Goal: Task Accomplishment & Management: Manage account settings

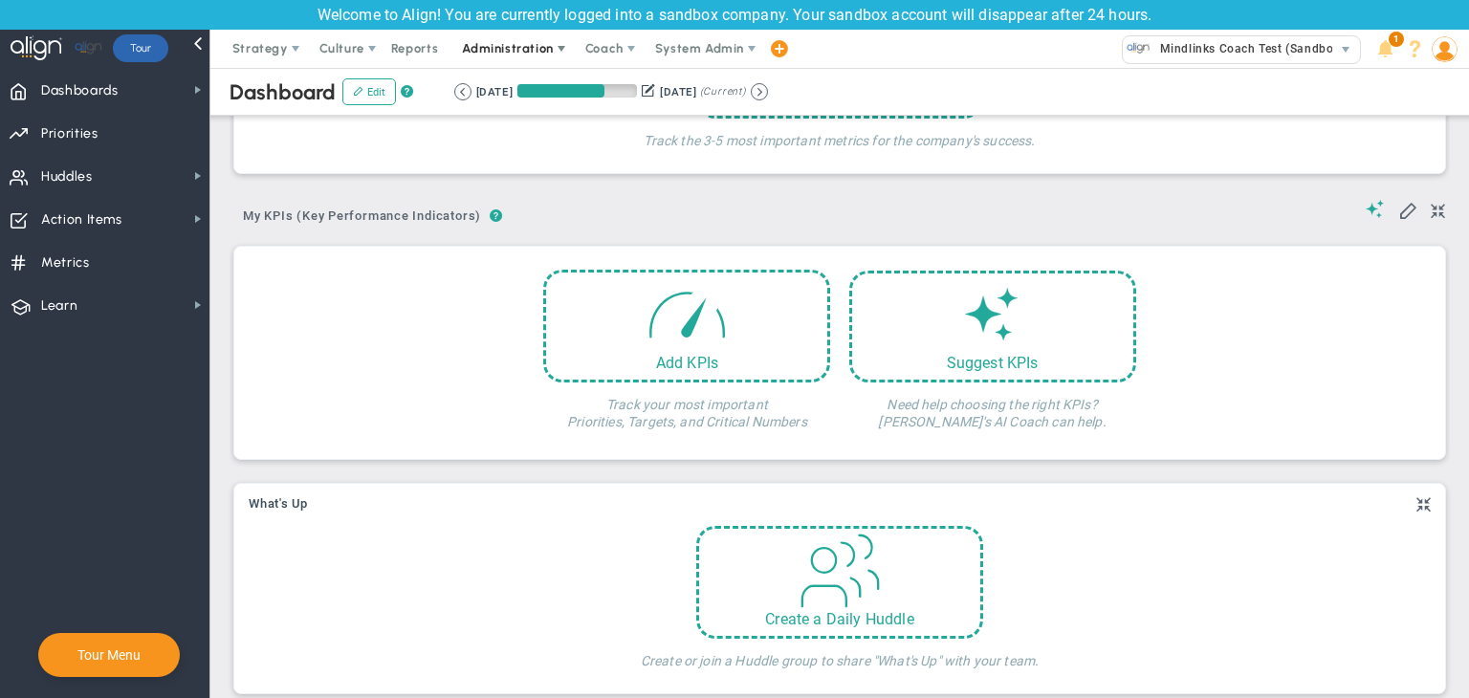
click at [523, 51] on span "Administration" at bounding box center [507, 48] width 91 height 14
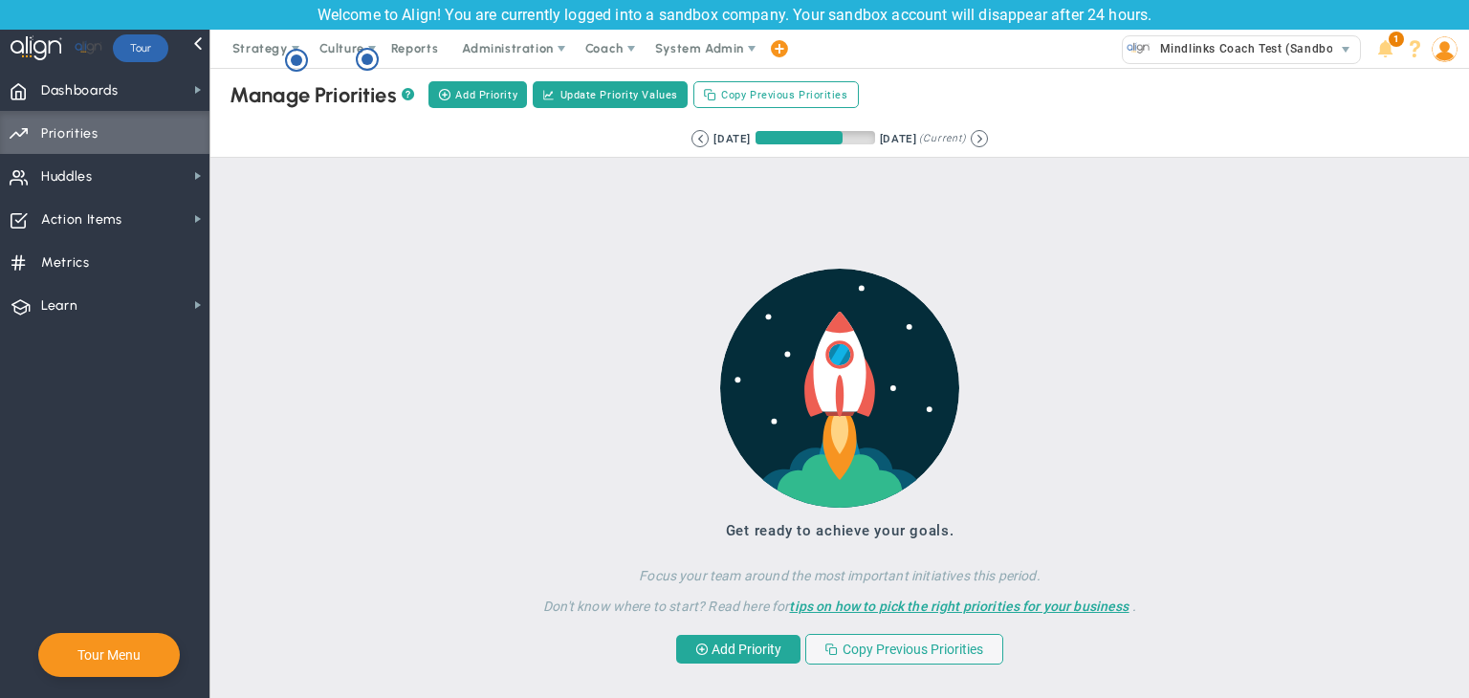
click at [1461, 48] on div "Strategy One Page Strategic Plan Alignment Checklist 4D Vision Summary Function…" at bounding box center [734, 49] width 1469 height 38
click at [1456, 52] on img at bounding box center [1445, 49] width 26 height 26
click at [1250, 42] on span "Mindlinks Coach Test (Sandbox)" at bounding box center [1248, 48] width 194 height 25
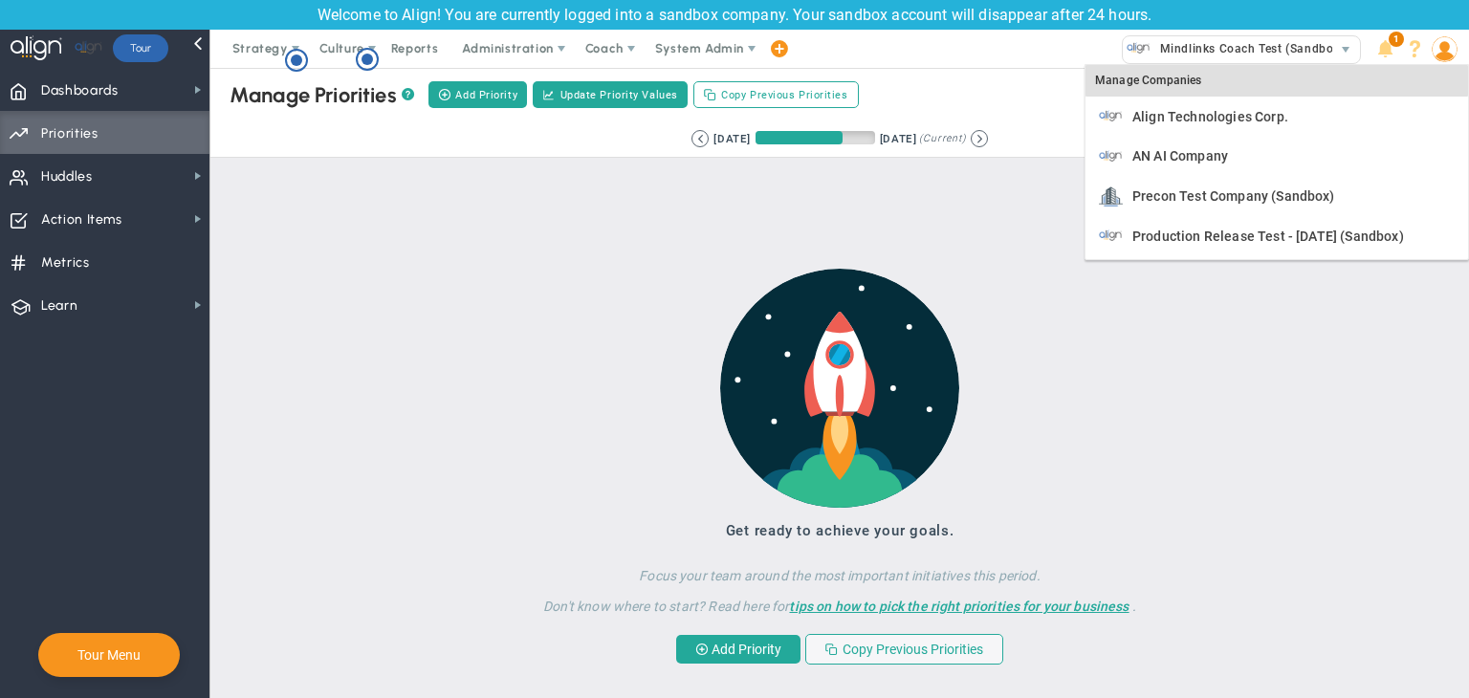
click at [1455, 55] on img at bounding box center [1445, 49] width 26 height 26
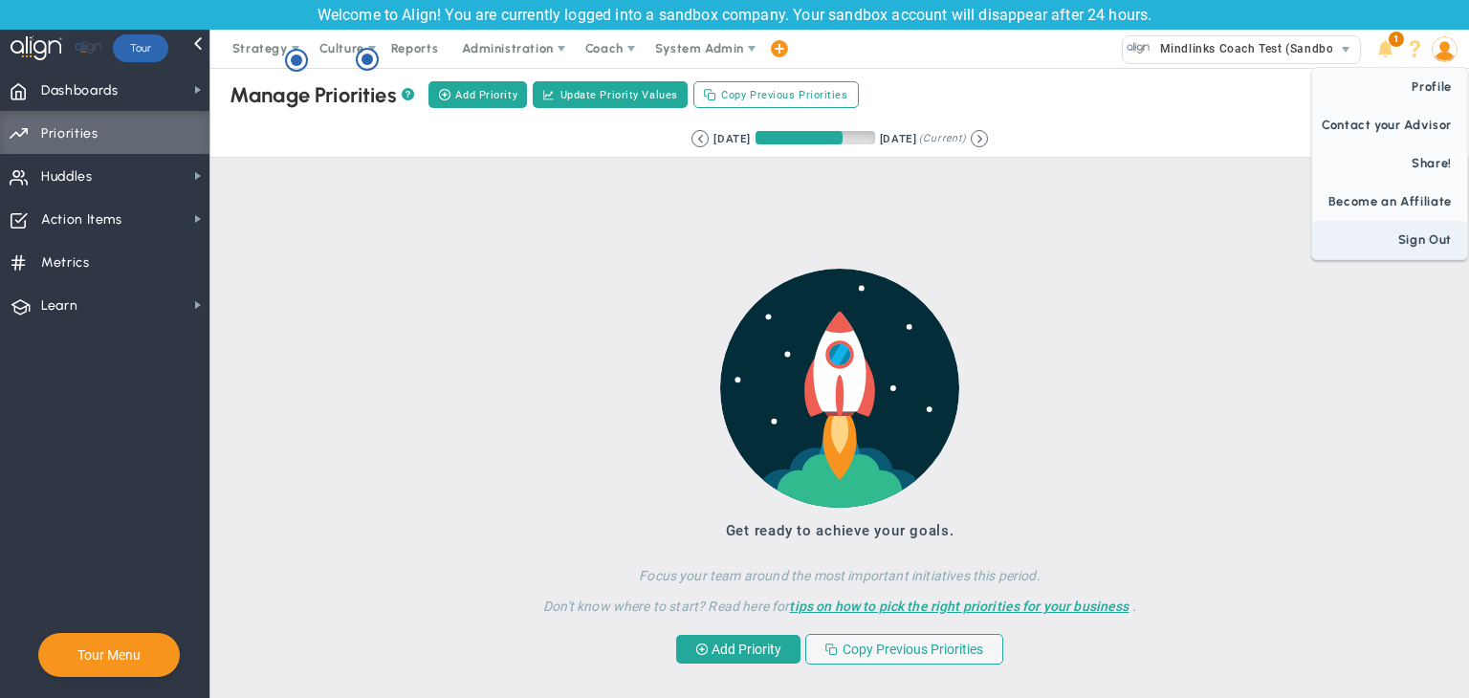
click at [1435, 254] on span "Sign Out" at bounding box center [1390, 240] width 155 height 38
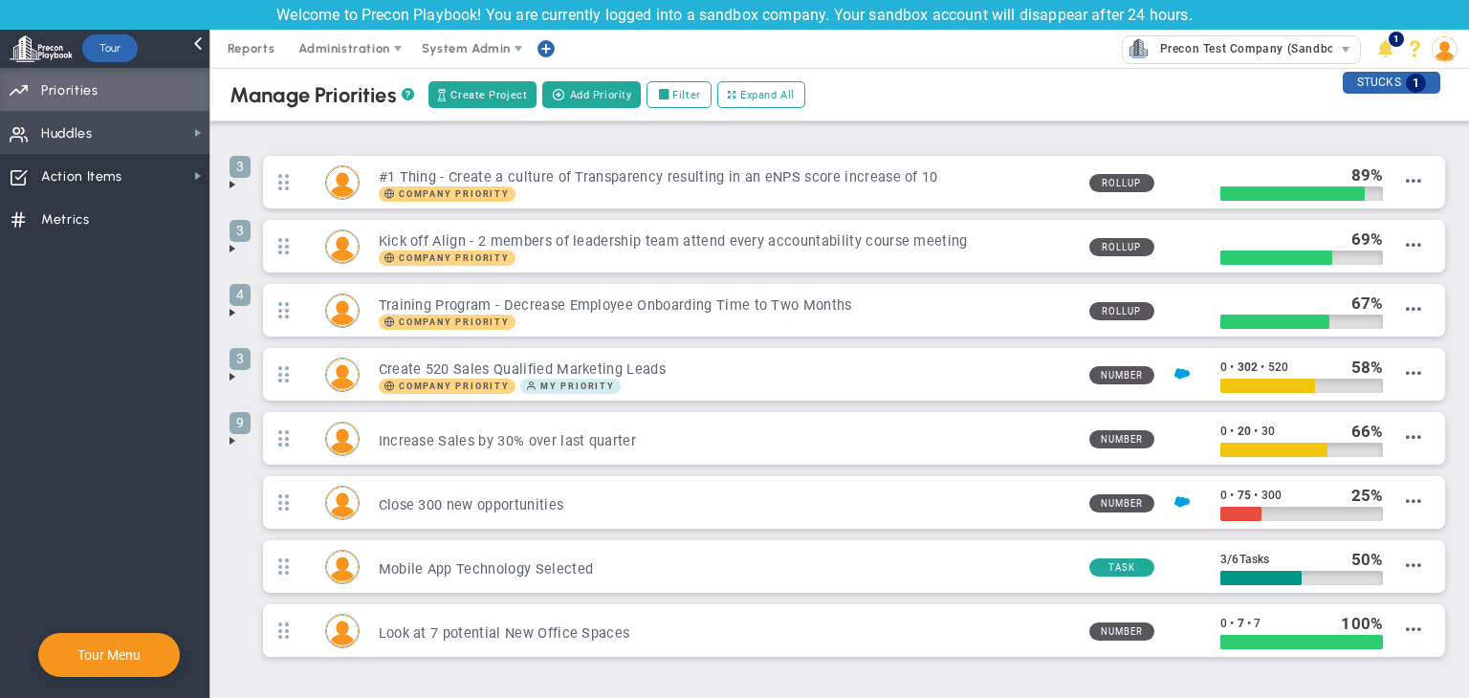
click at [126, 121] on span "Huddles Huddles" at bounding box center [105, 132] width 210 height 43
click at [1449, 57] on img at bounding box center [1445, 49] width 26 height 26
click at [360, 58] on span "Administration" at bounding box center [345, 49] width 122 height 38
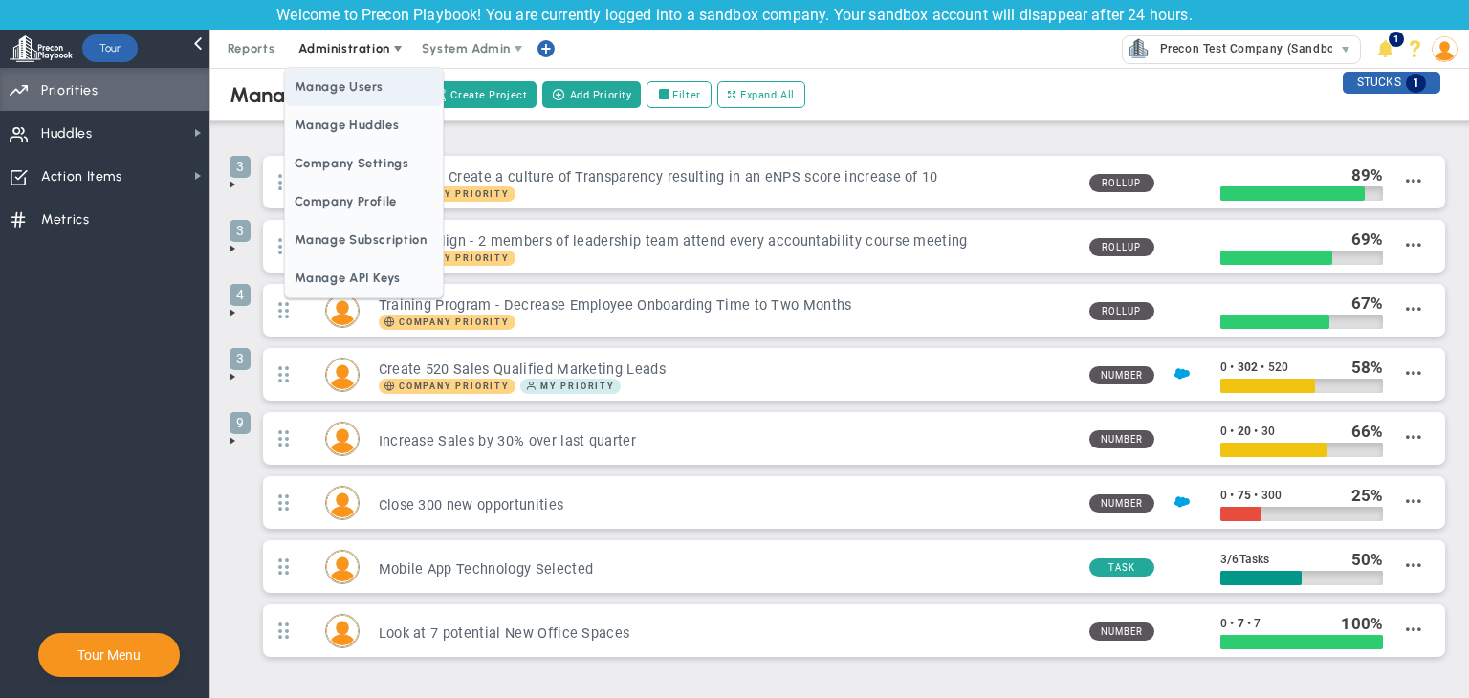
click at [367, 85] on span "Manage Users" at bounding box center [363, 87] width 157 height 38
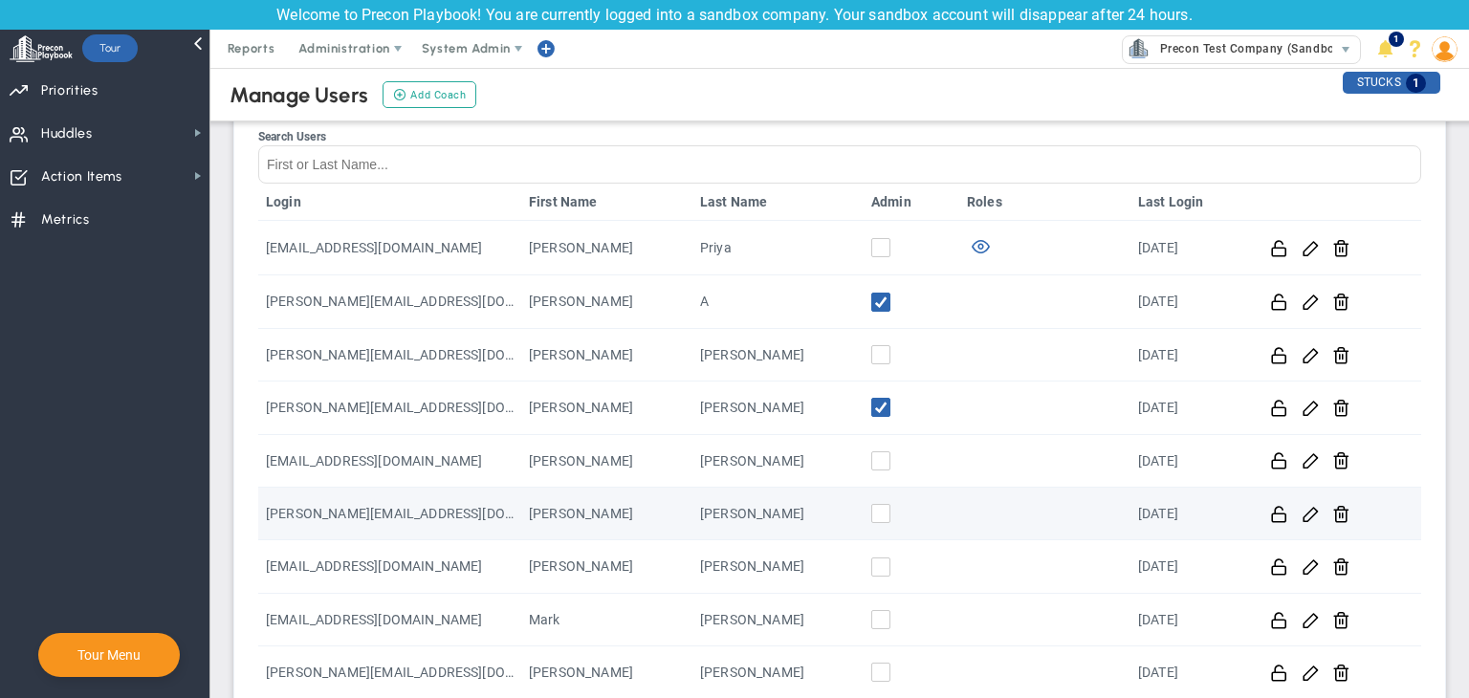
scroll to position [287, 0]
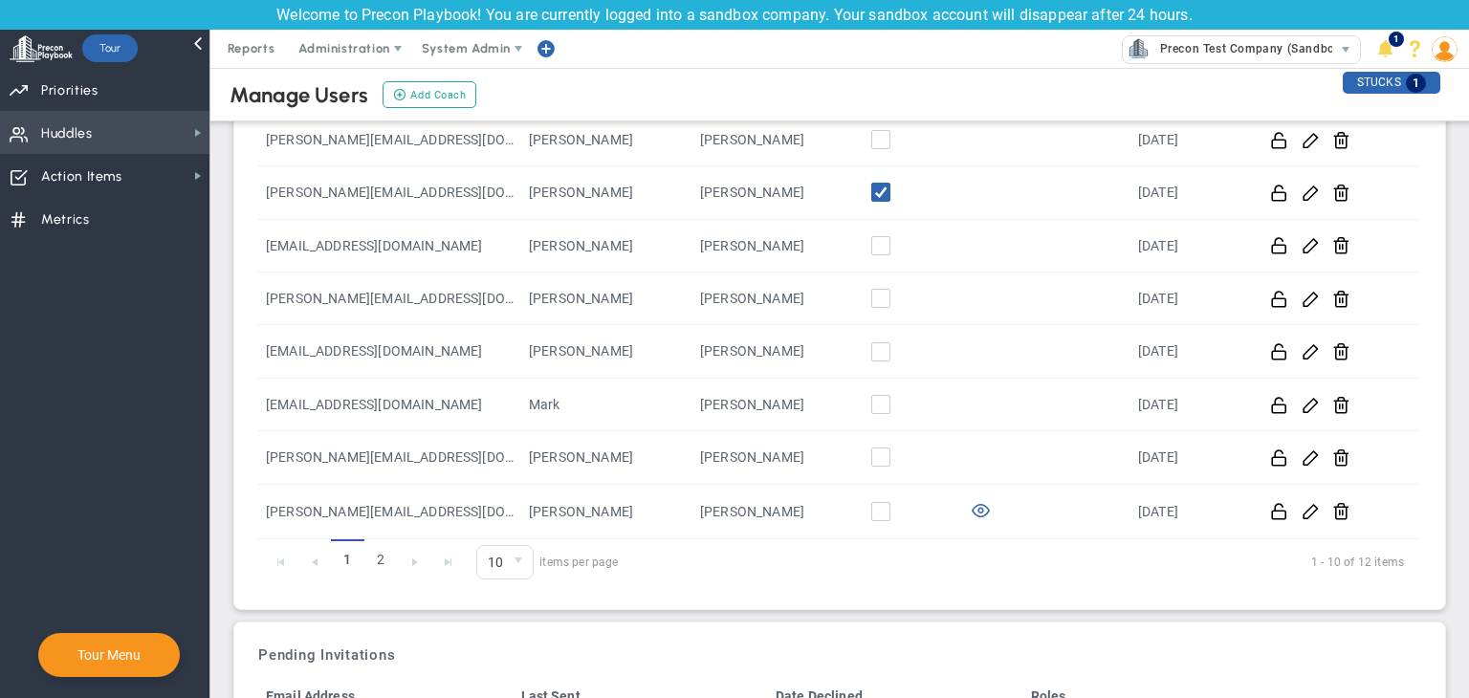
click at [138, 138] on span "Huddles Huddles" at bounding box center [105, 132] width 210 height 43
click at [1440, 48] on img at bounding box center [1445, 49] width 26 height 26
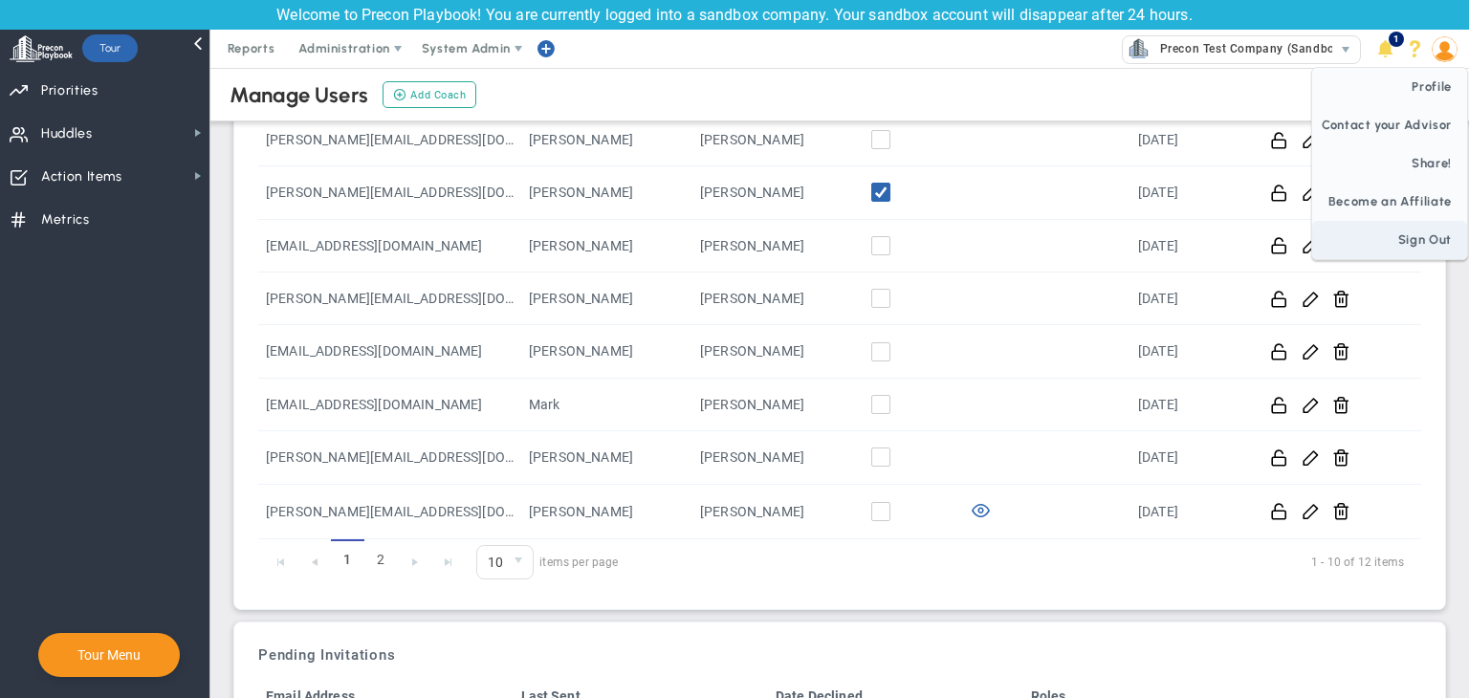
click at [1436, 250] on span "Sign Out" at bounding box center [1390, 240] width 155 height 38
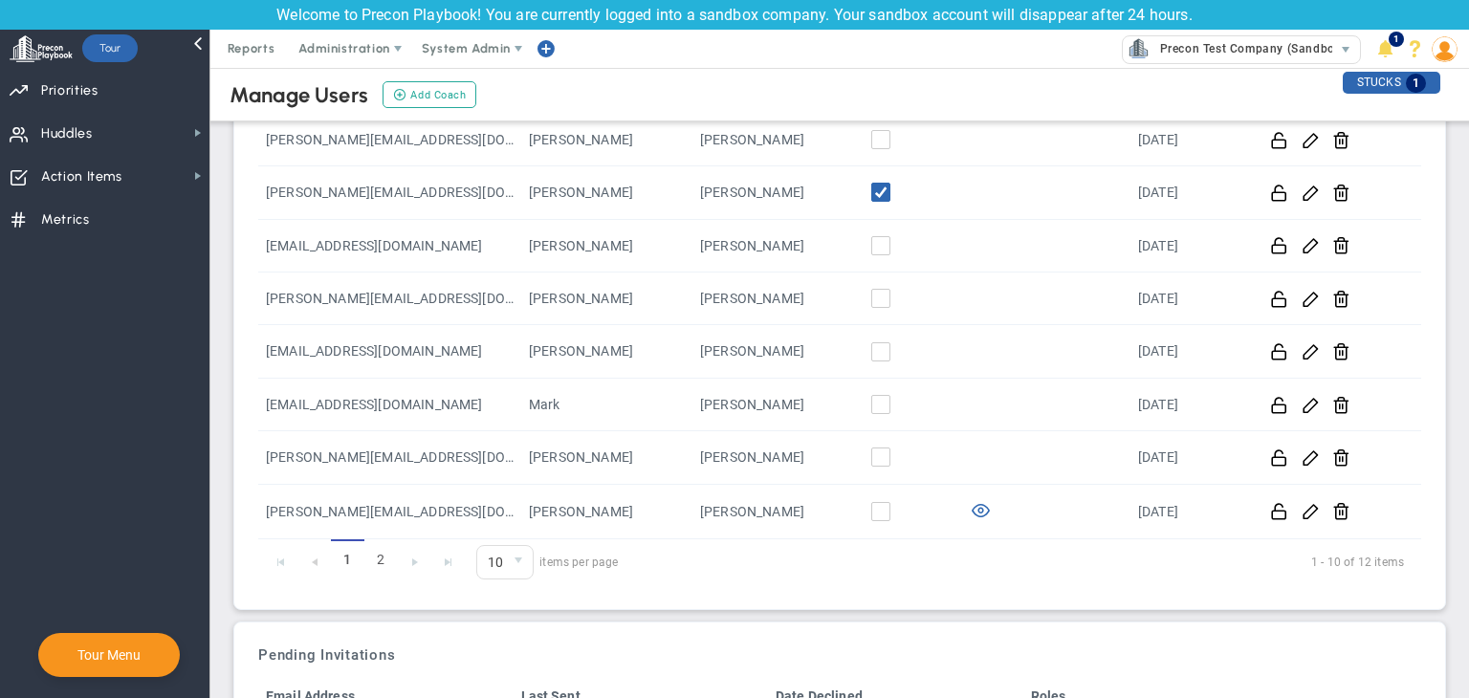
scroll to position [0, 0]
